Goal: Register for event/course

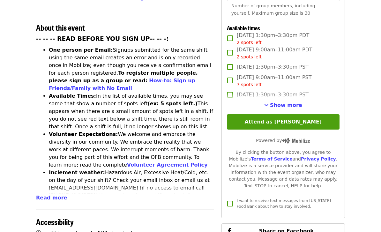
click at [286, 103] on span "Show more" at bounding box center [286, 106] width 32 height 6
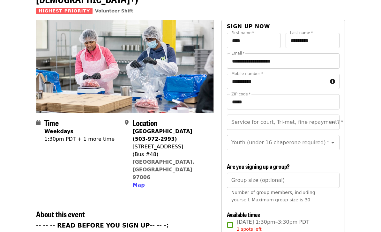
scroll to position [27, 0]
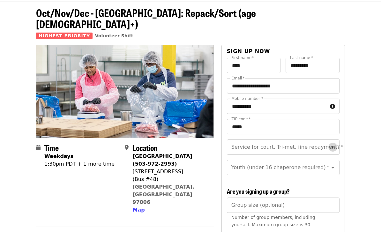
click at [335, 143] on icon "Open" at bounding box center [333, 147] width 8 height 8
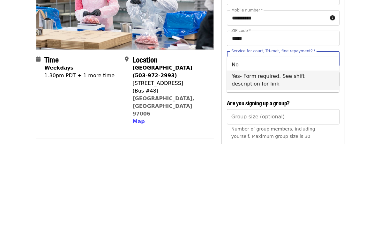
click at [282, 159] on li "Yes- Form required. See shift description for link" at bounding box center [283, 168] width 113 height 19
type input "**********"
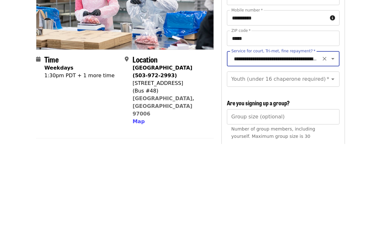
click at [335, 164] on icon "Open" at bounding box center [333, 168] width 8 height 8
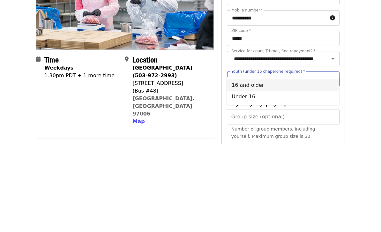
click at [251, 168] on li "16 and older" at bounding box center [283, 173] width 113 height 11
type input "**********"
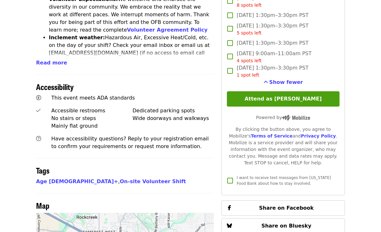
scroll to position [386, 0]
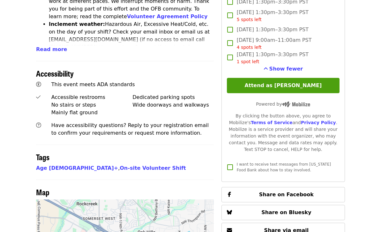
click at [308, 78] on button "Attend as [PERSON_NAME]" at bounding box center [283, 85] width 113 height 15
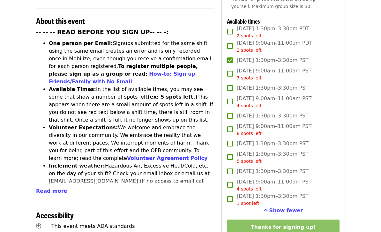
scroll to position [245, 0]
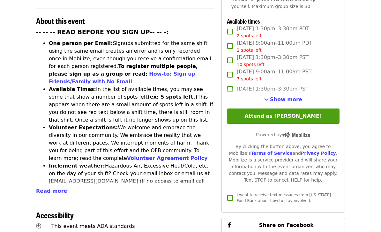
click at [294, 96] on span "Show more" at bounding box center [286, 99] width 32 height 6
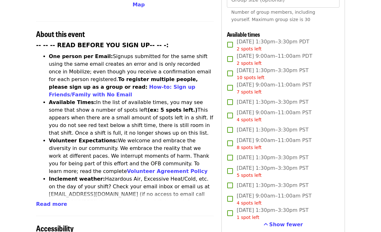
scroll to position [252, 0]
